Goal: Information Seeking & Learning: Learn about a topic

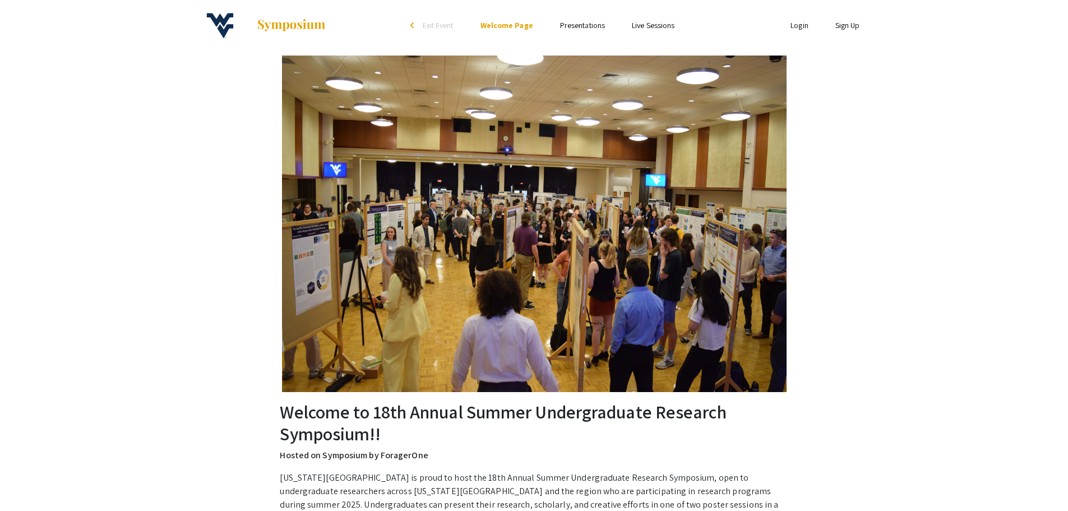
click at [578, 30] on link "Presentations" at bounding box center [582, 25] width 45 height 10
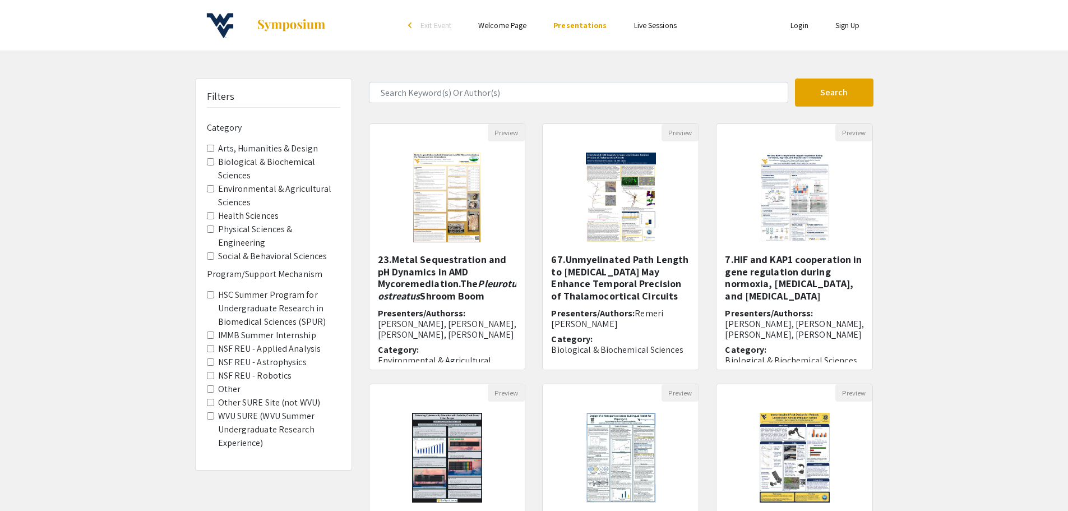
click at [211, 152] on Design "Arts, Humanities & Design" at bounding box center [210, 148] width 7 height 7
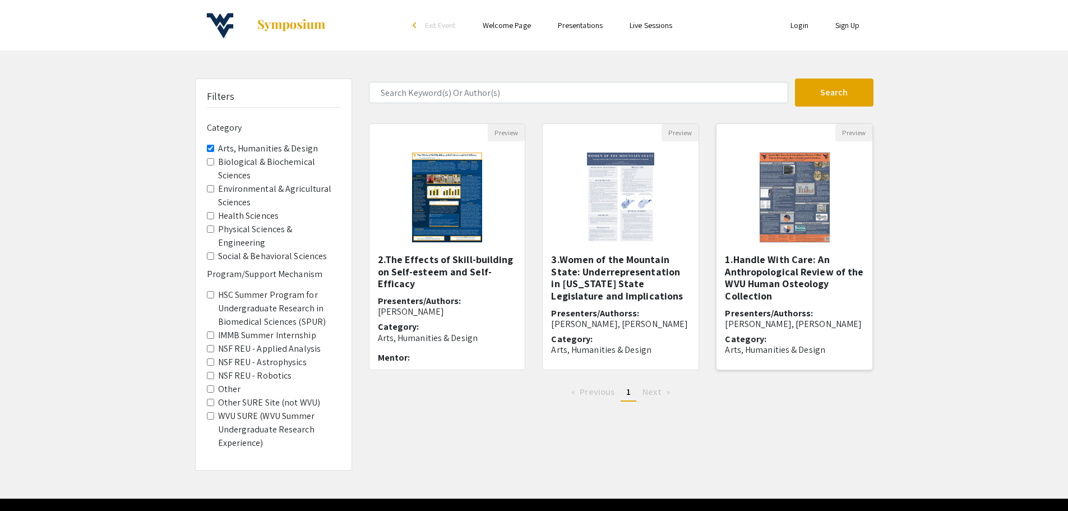
click at [782, 270] on h5 "1.Handle With Care: An Anthropological Review of the WVU Human Osteology Collec…" at bounding box center [794, 277] width 139 height 48
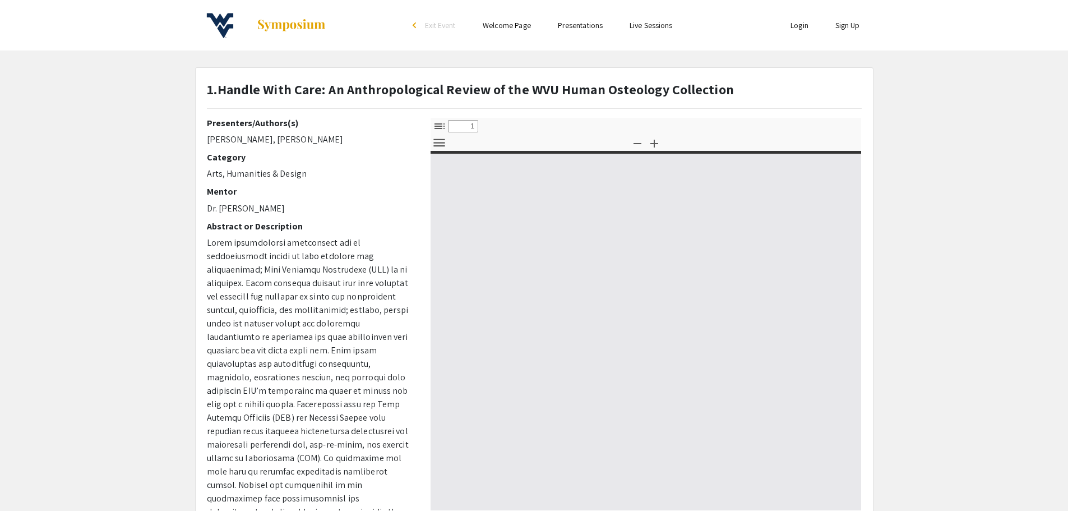
select select "custom"
type input "0"
select select "custom"
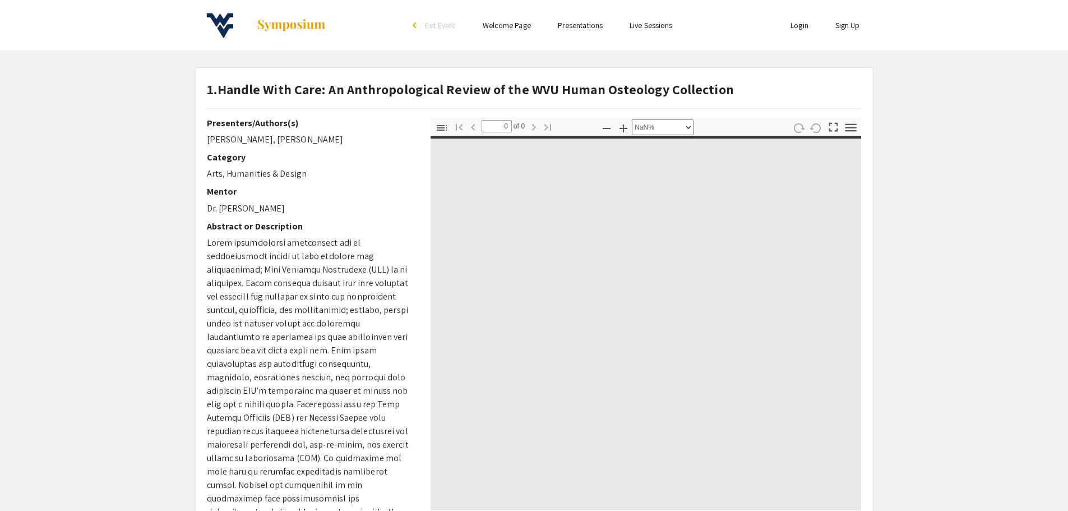
type input "1"
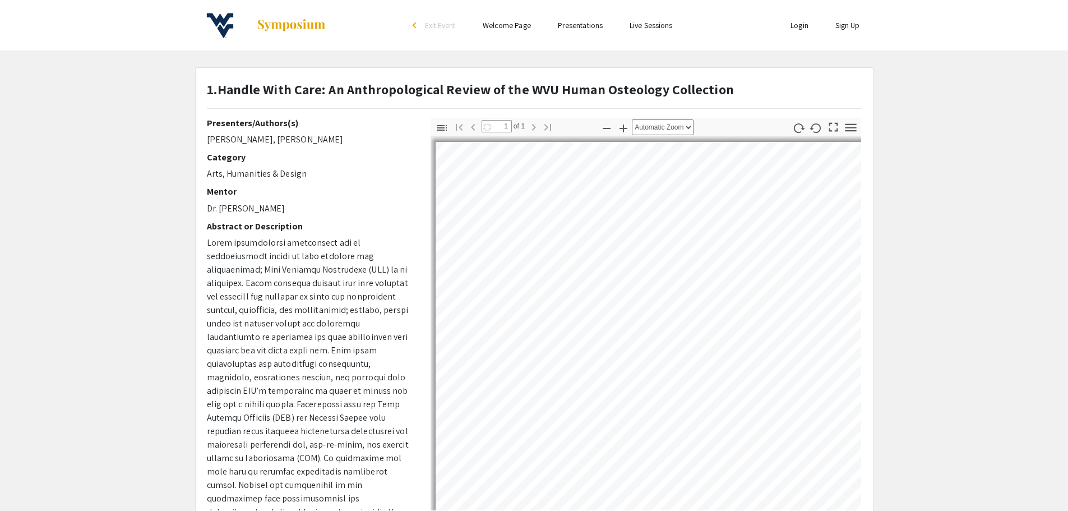
select select "auto"
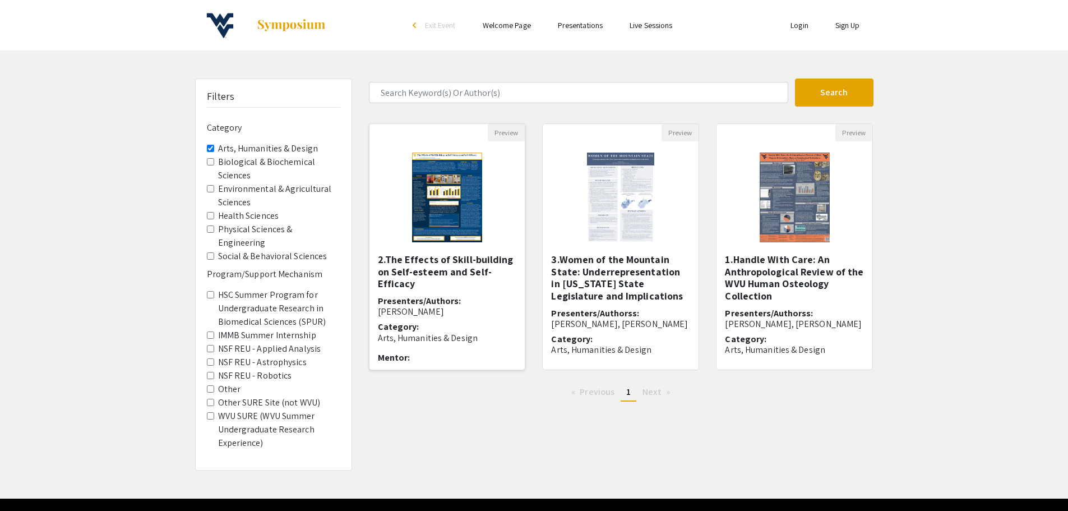
click at [451, 234] on img "Open Presentation <p>2.The Effects of Skill-building on Self-esteem and Self-Ef…" at bounding box center [447, 197] width 93 height 112
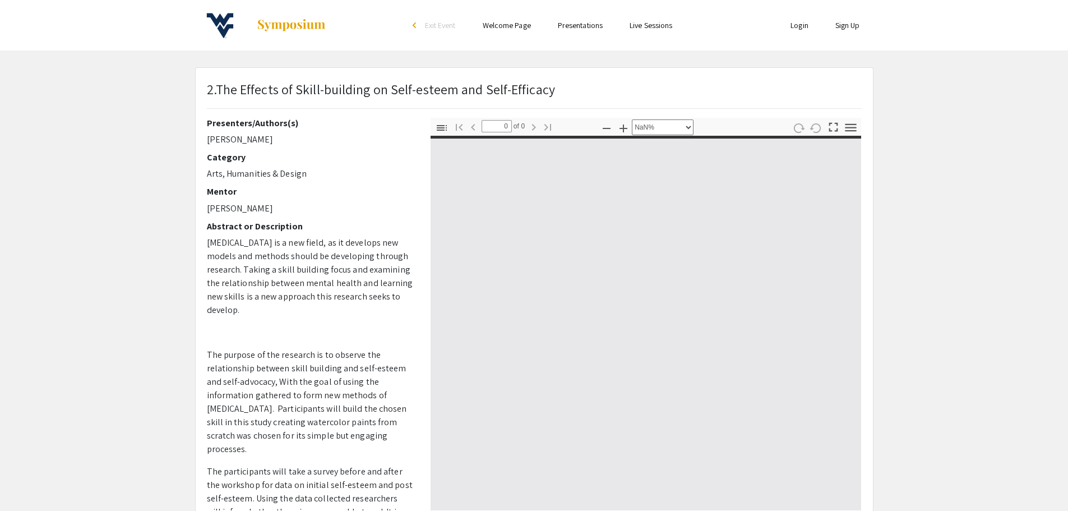
select select "auto"
type input "1"
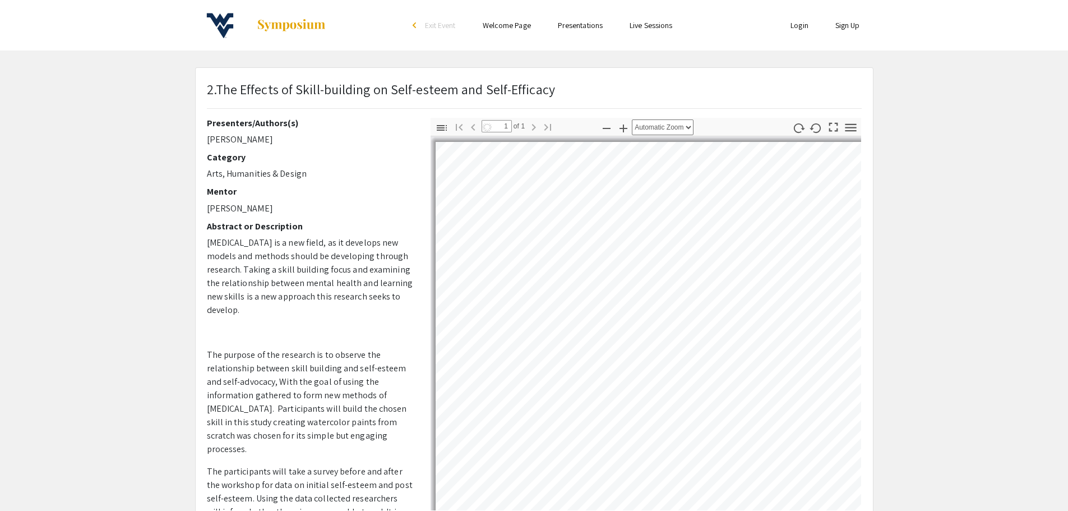
select select "auto"
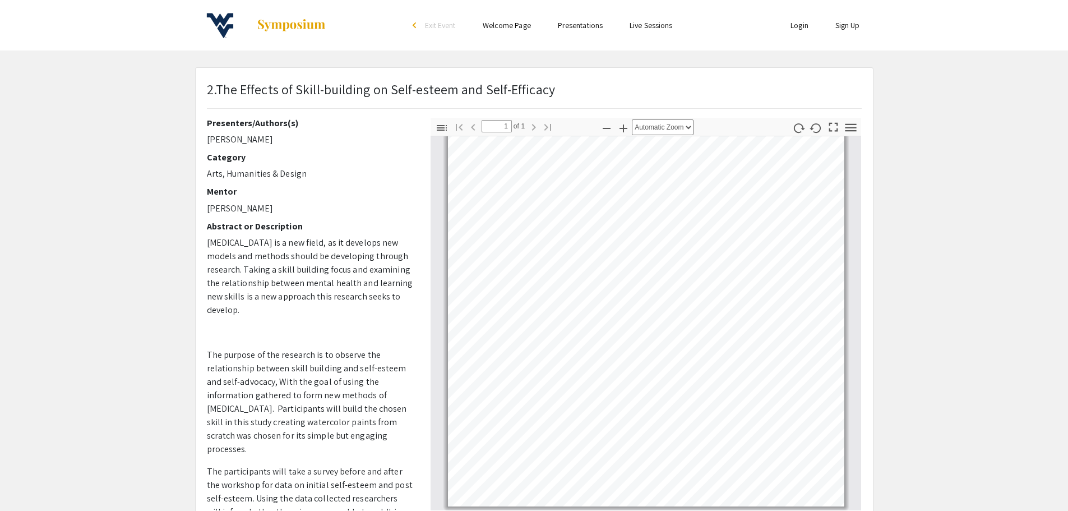
scroll to position [143, 0]
